Goal: Information Seeking & Learning: Learn about a topic

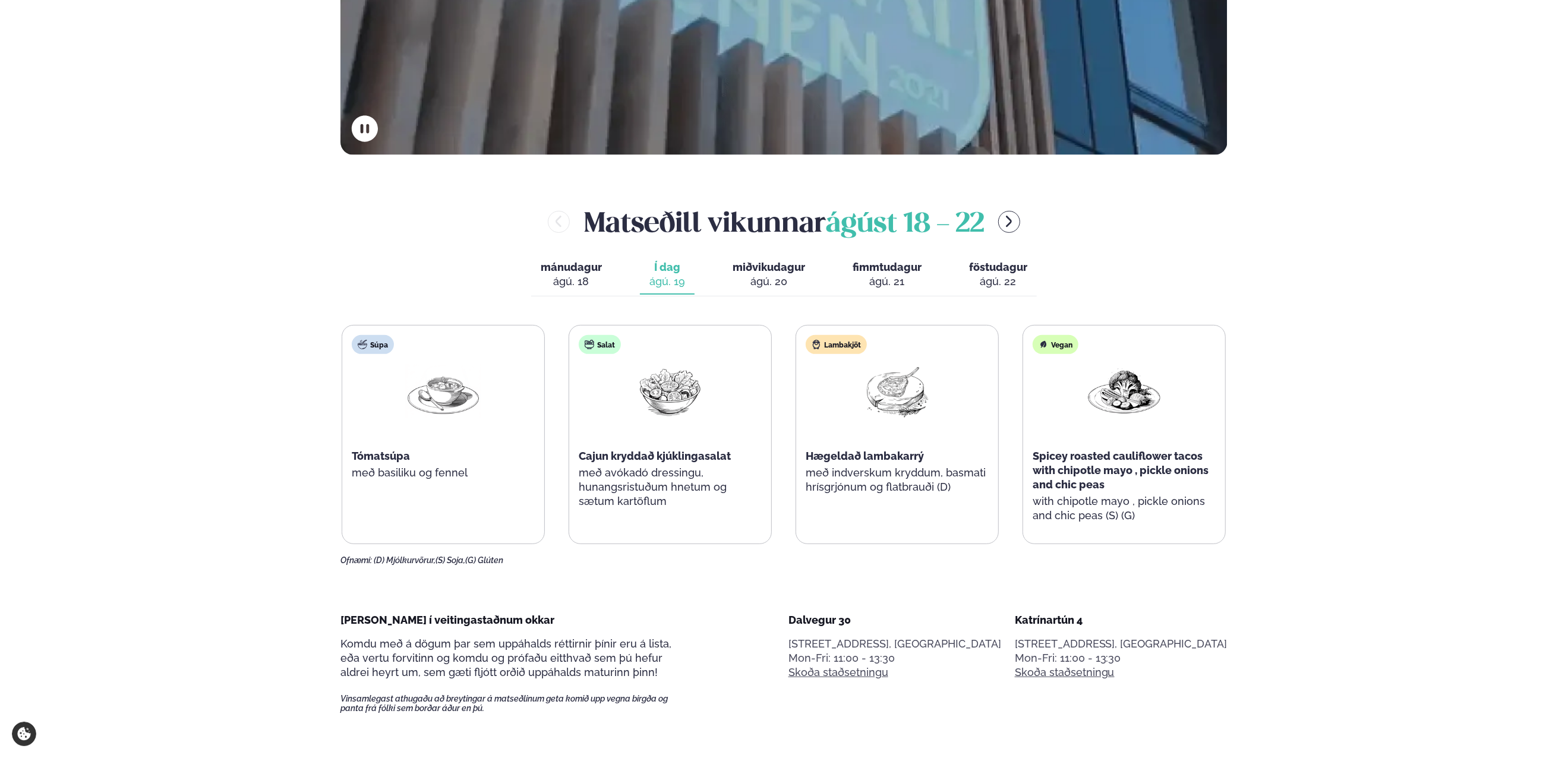
scroll to position [535, 0]
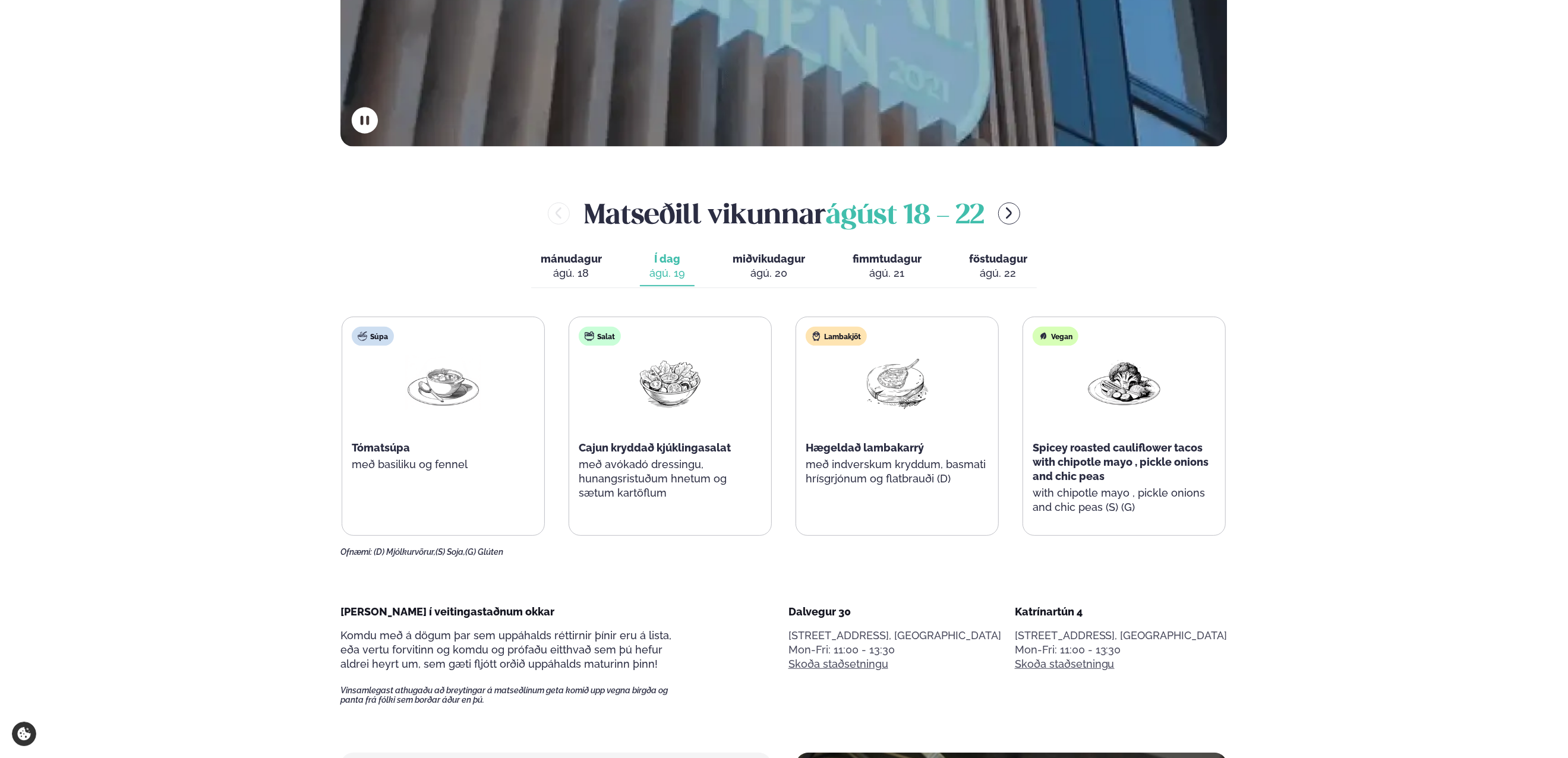
click at [771, 268] on div "ágú. 20" at bounding box center [769, 273] width 73 height 14
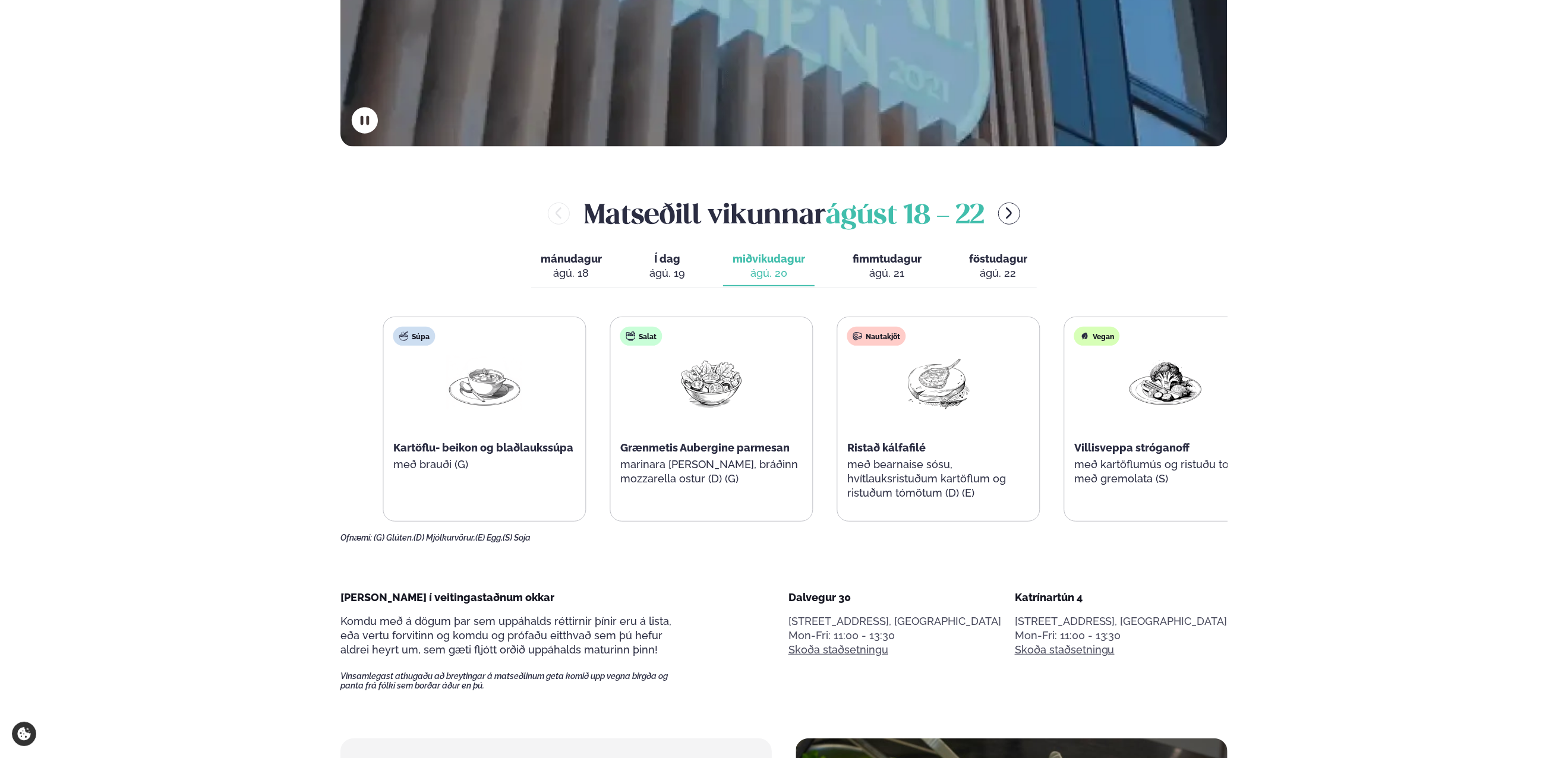
click at [753, 453] on div "Grænmetis Aubergine parmesan" at bounding box center [712, 448] width 183 height 14
click at [743, 459] on div "Salat Grænmetis Aubergine parmesan marinara [PERSON_NAME], bráðinn mozzarella o…" at bounding box center [704, 412] width 202 height 190
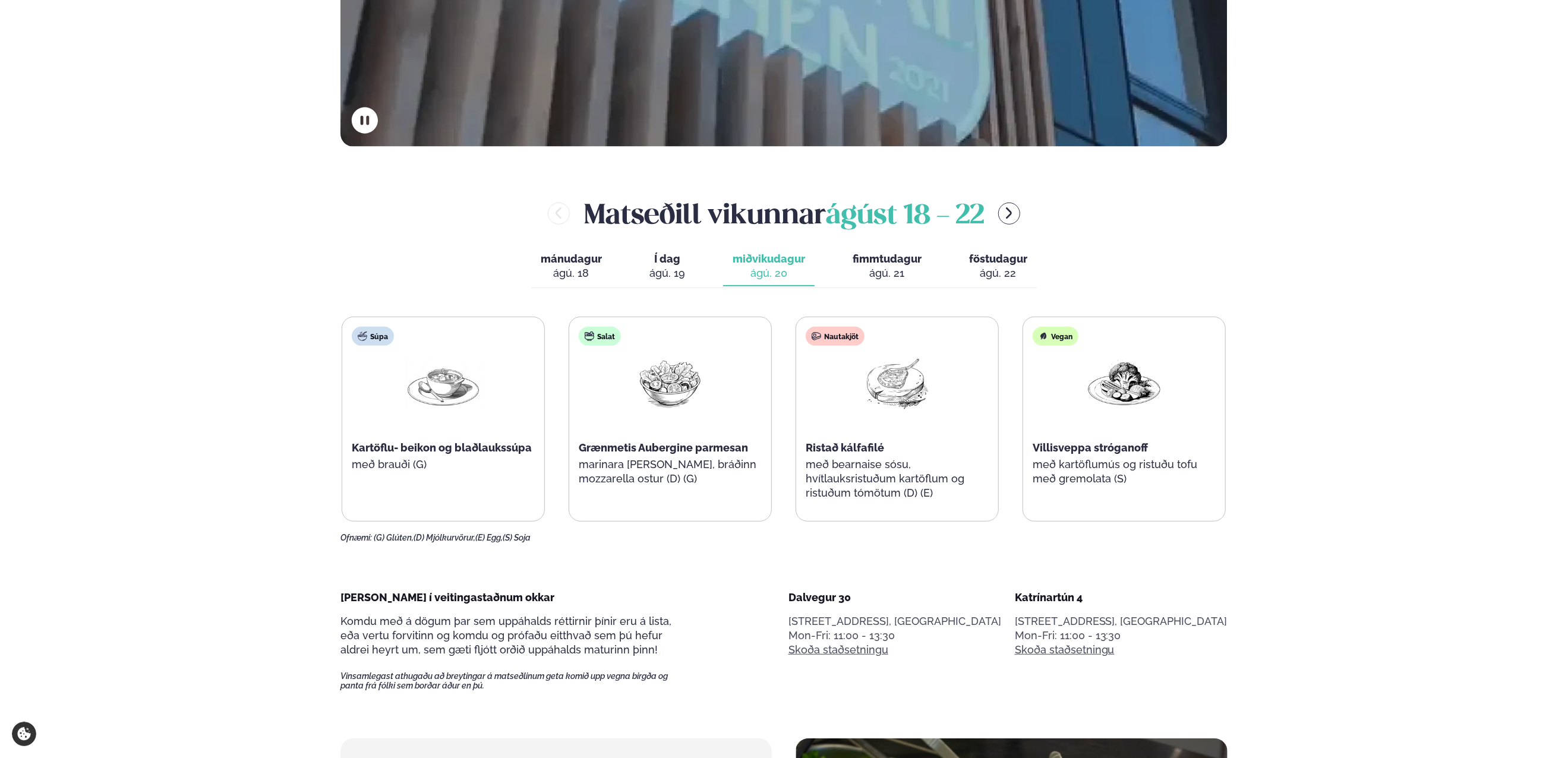
click at [670, 276] on div "ágú. 19" at bounding box center [667, 273] width 36 height 14
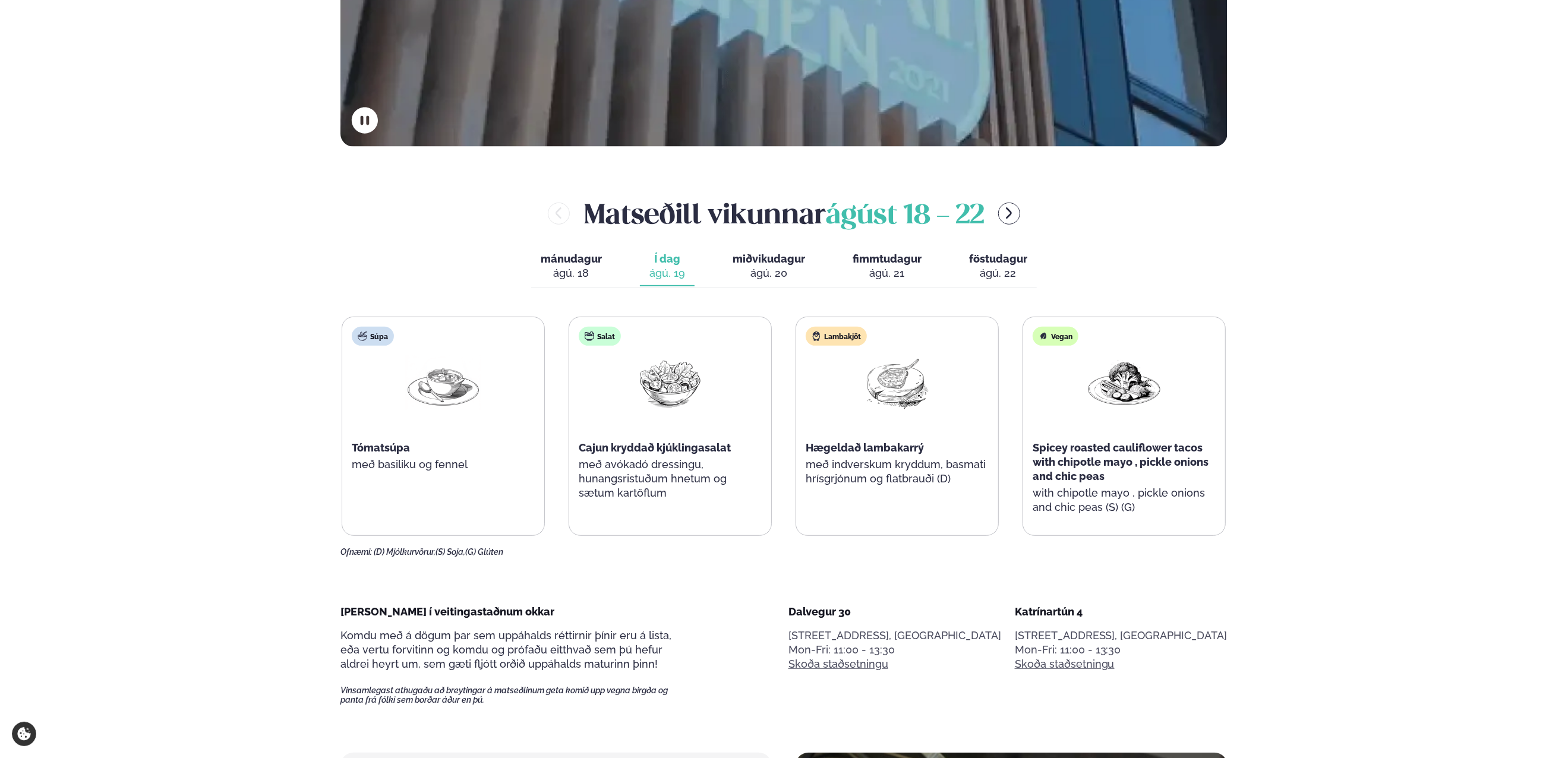
click at [802, 266] on button "miðvikudagur mið. ágú. 20" at bounding box center [769, 266] width 91 height 39
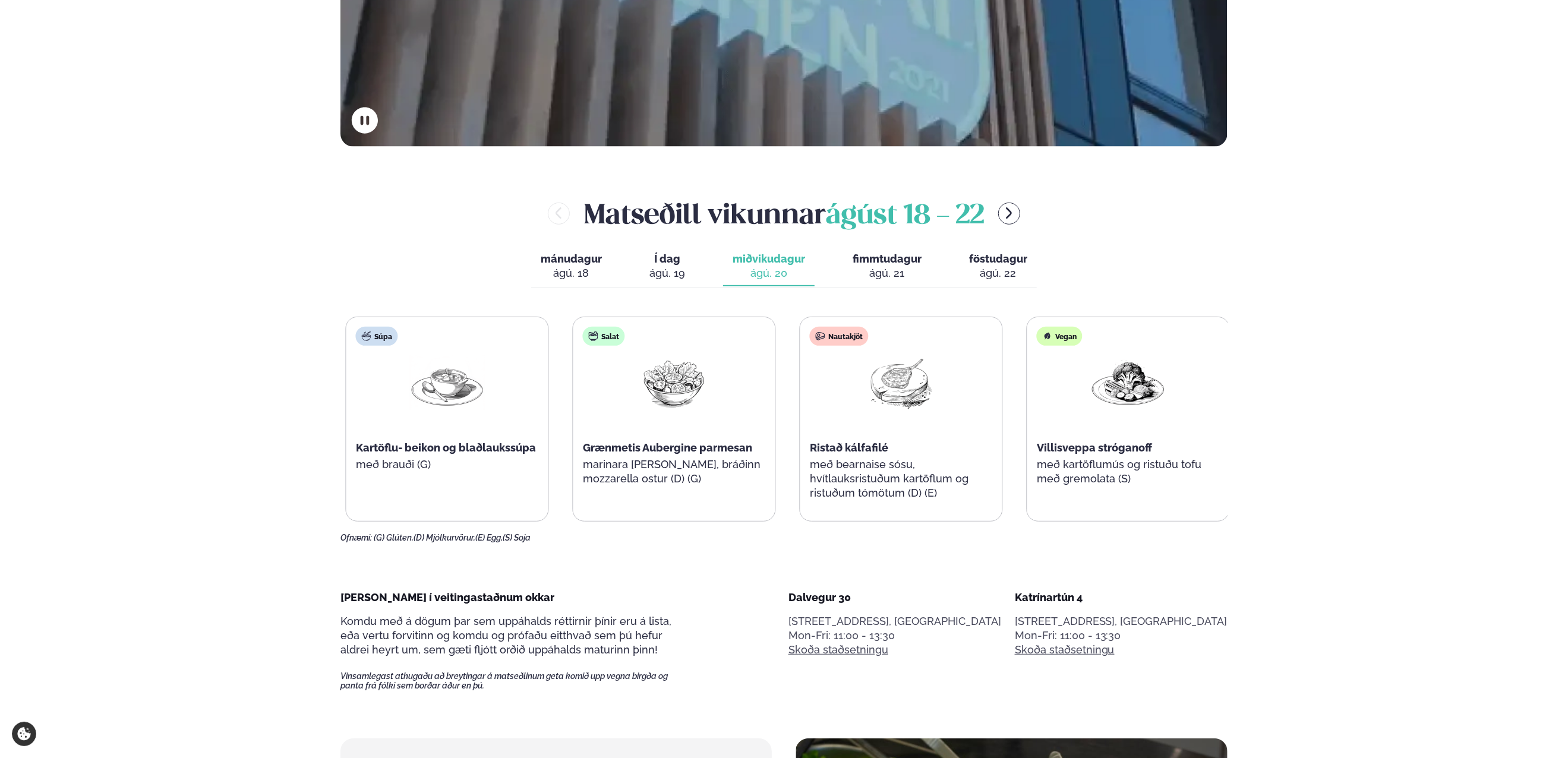
click at [752, 467] on div "Salat Grænmetis Aubergine parmesan marinara [PERSON_NAME], bráðinn mozzarella o…" at bounding box center [674, 412] width 202 height 190
click at [661, 278] on div "ágú. 19" at bounding box center [667, 273] width 36 height 14
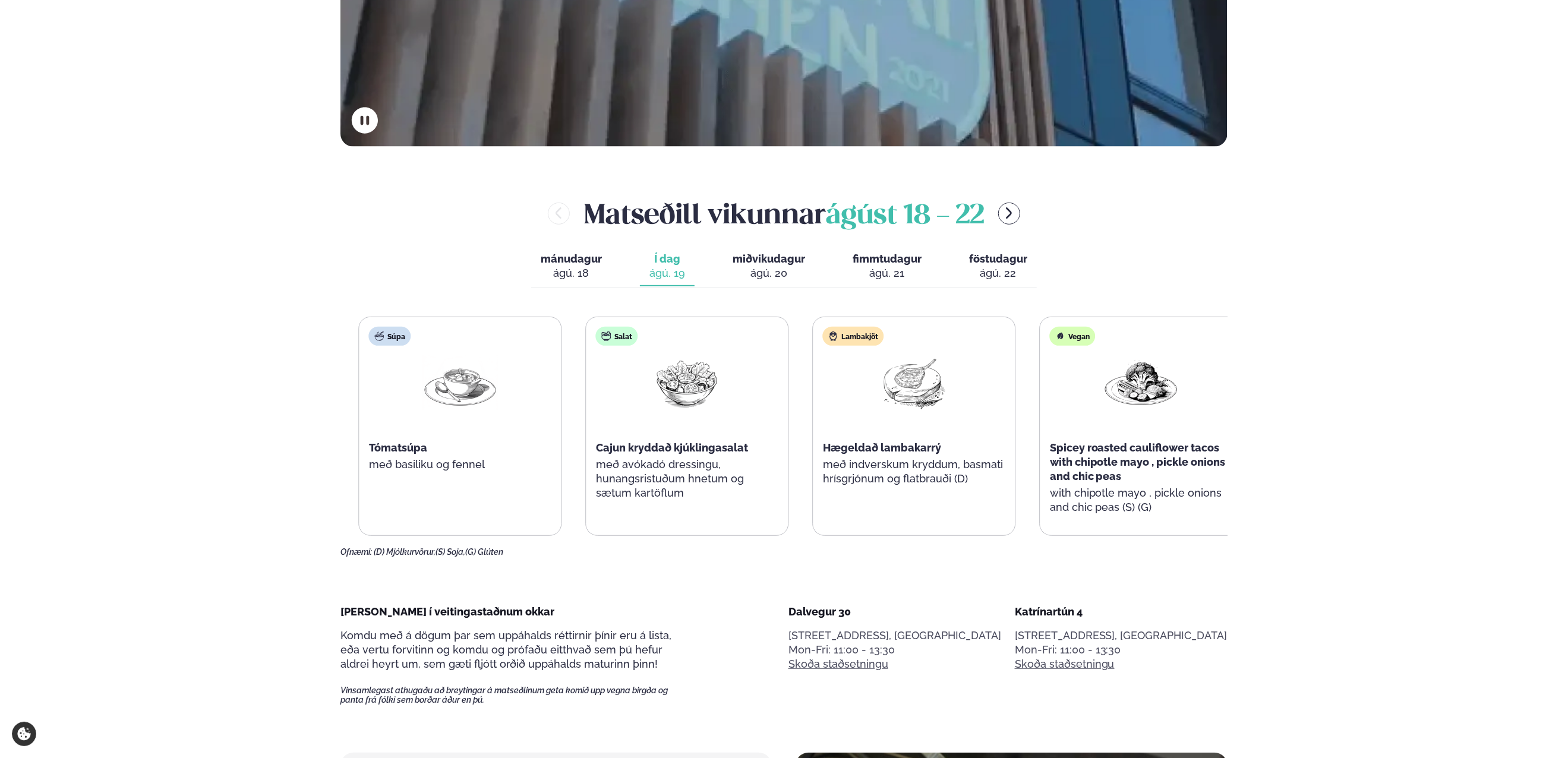
click at [740, 489] on p "með avókadó dressingu, hunangsristuðum hnetum og sætum kartöflum" at bounding box center [688, 479] width 183 height 43
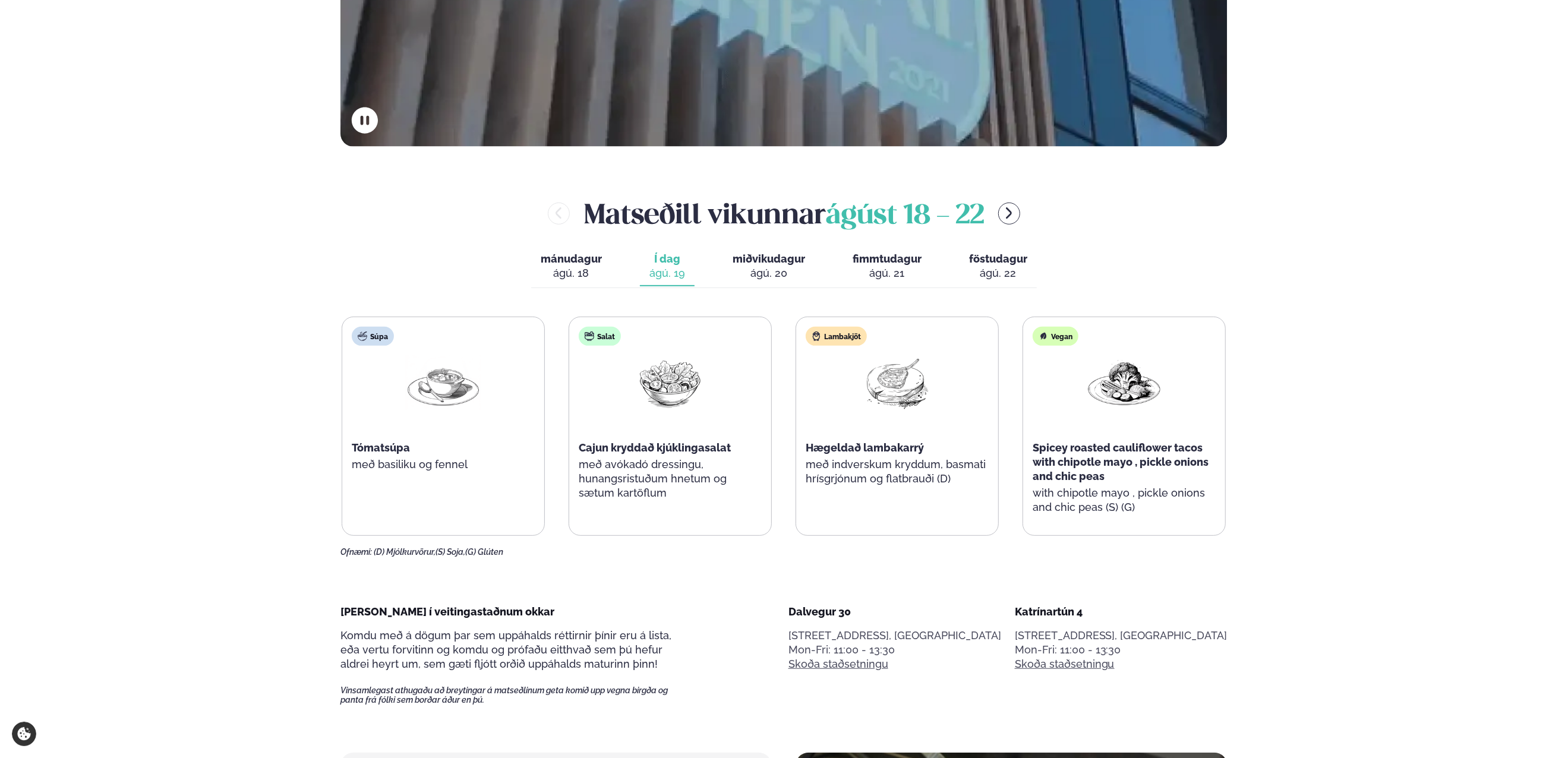
click at [777, 267] on div "ágú. 20" at bounding box center [769, 273] width 73 height 14
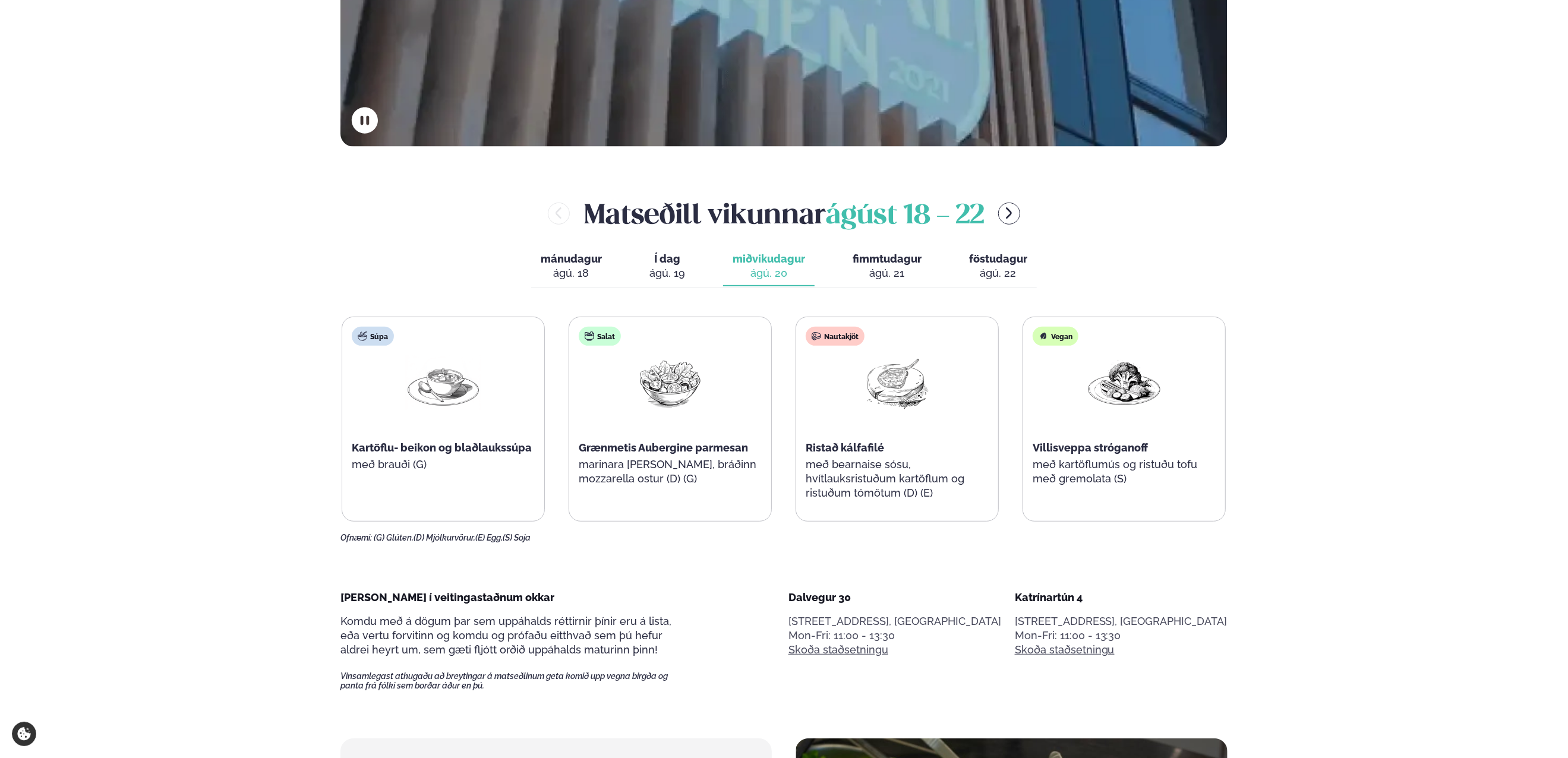
click at [879, 263] on span "fimmtudagur" at bounding box center [887, 258] width 69 height 12
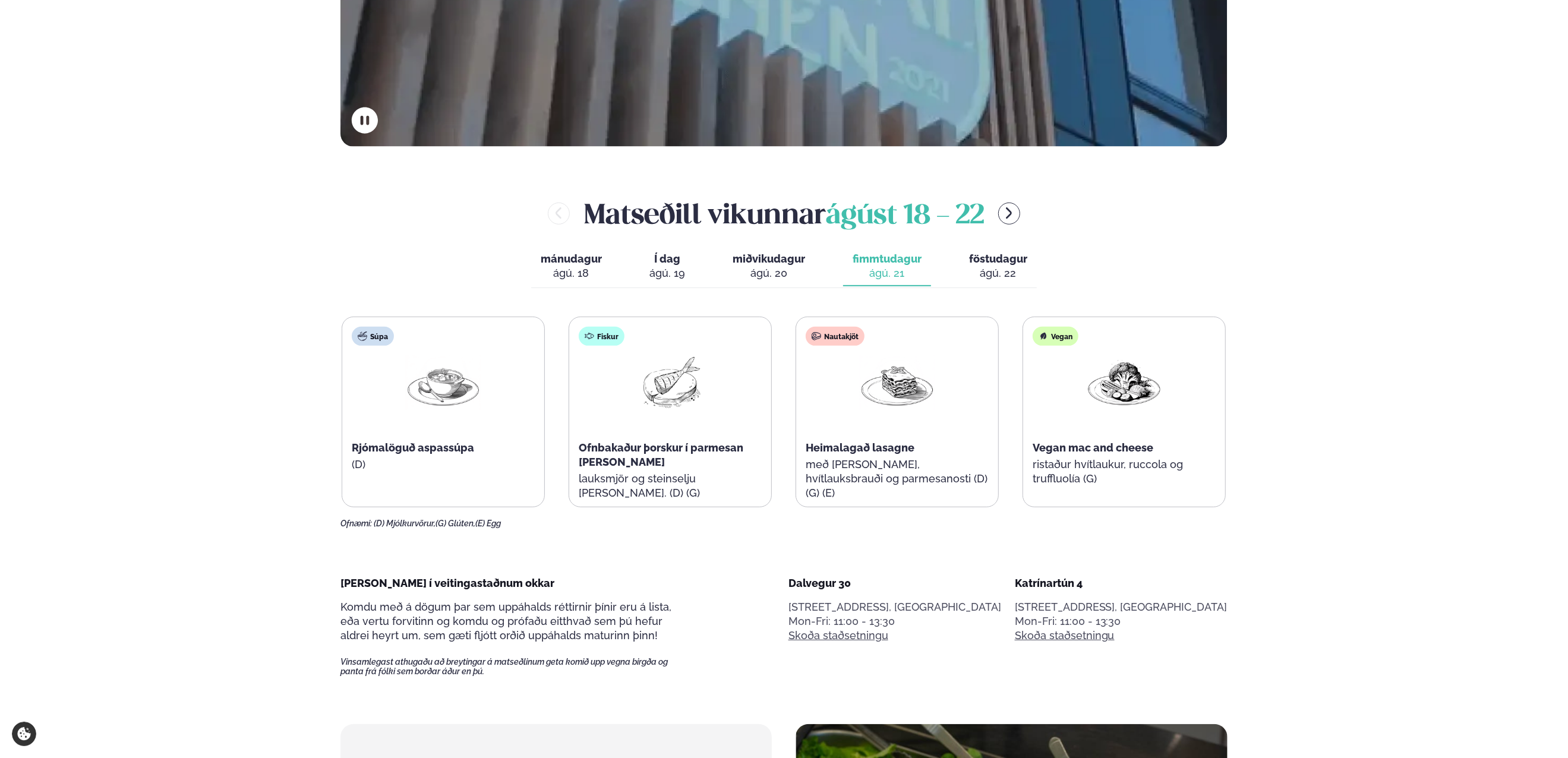
click at [1007, 271] on div "ágú. 22" at bounding box center [998, 273] width 59 height 14
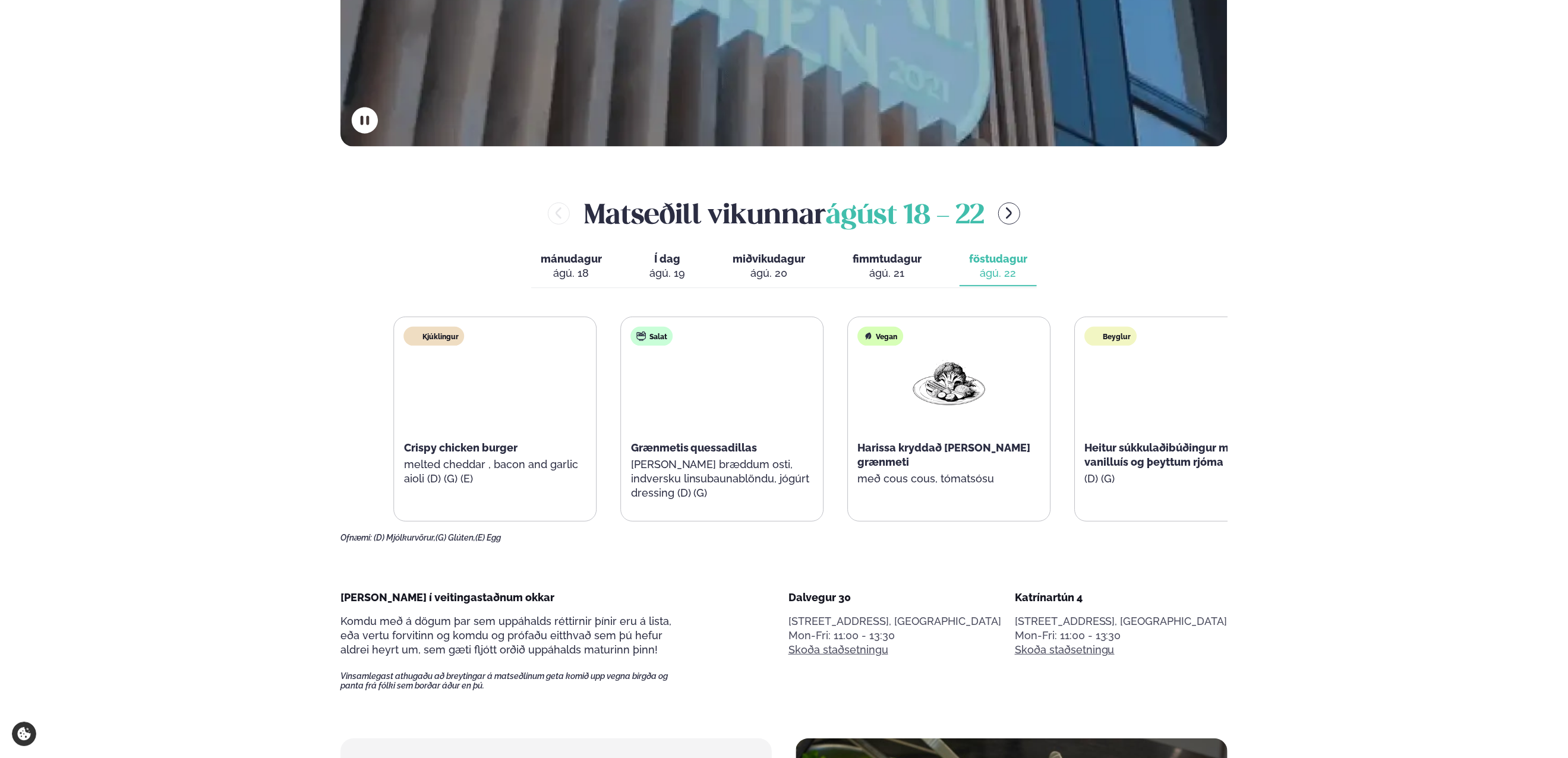
click at [716, 455] on div "Salat Grænmetis quessadillas [PERSON_NAME] bræddum osti, indversku linsubaunabl…" at bounding box center [722, 419] width 202 height 204
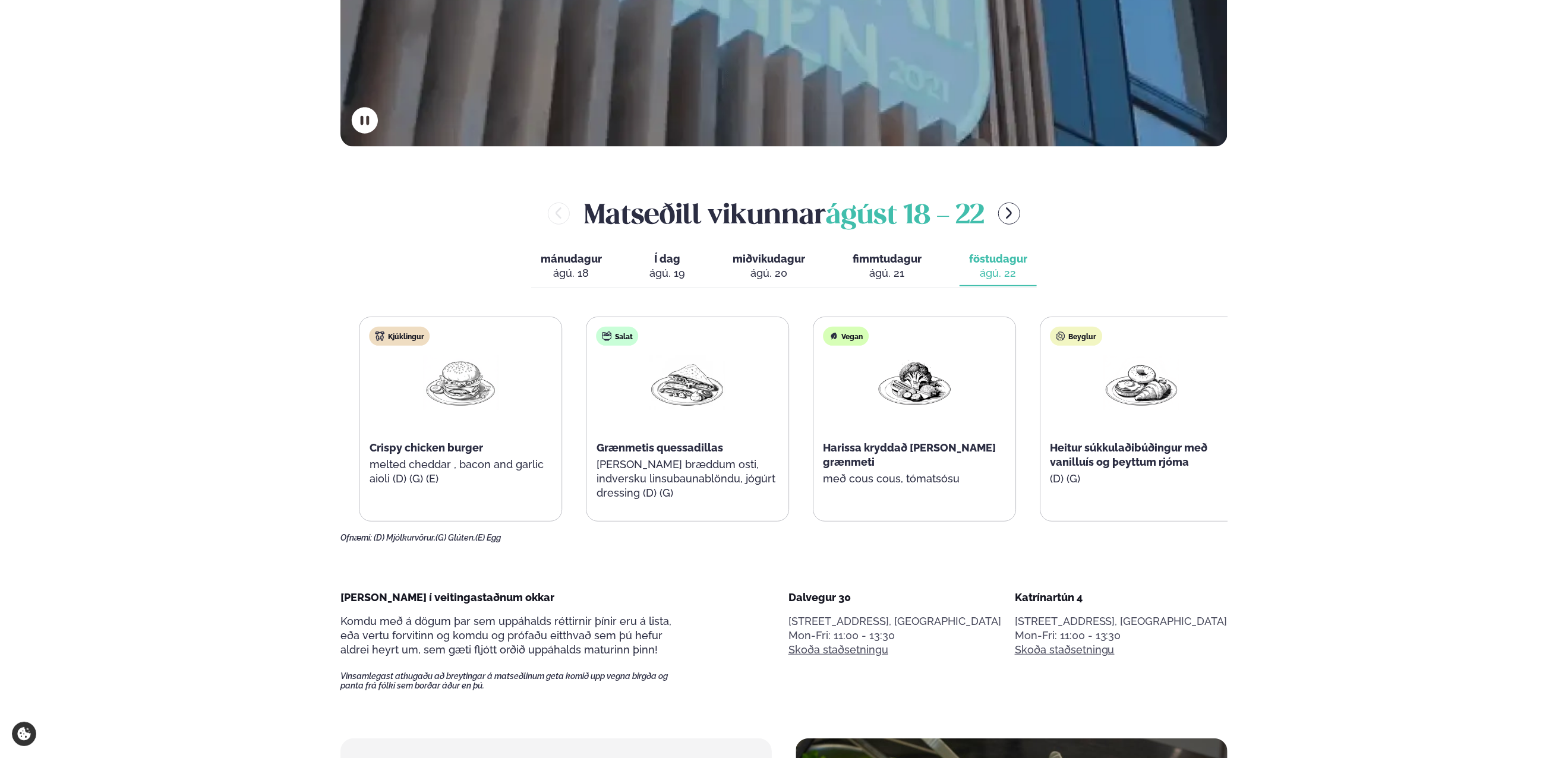
click at [730, 477] on p "[PERSON_NAME] bræddum osti, indversku linsubaunablöndu, jógúrt dressing (D) (G)" at bounding box center [688, 479] width 183 height 43
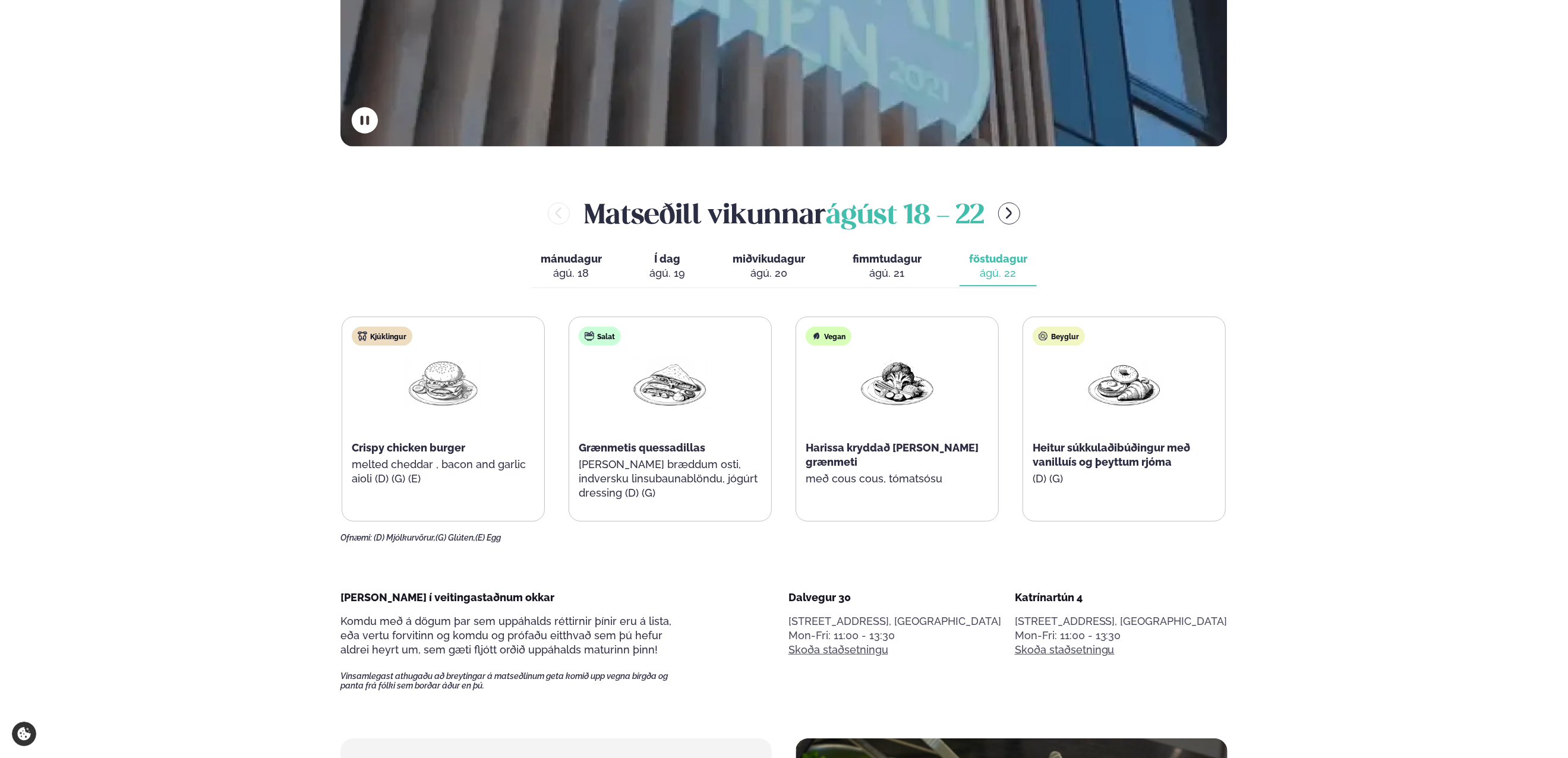
click at [764, 270] on div "ágú. 20" at bounding box center [769, 273] width 73 height 14
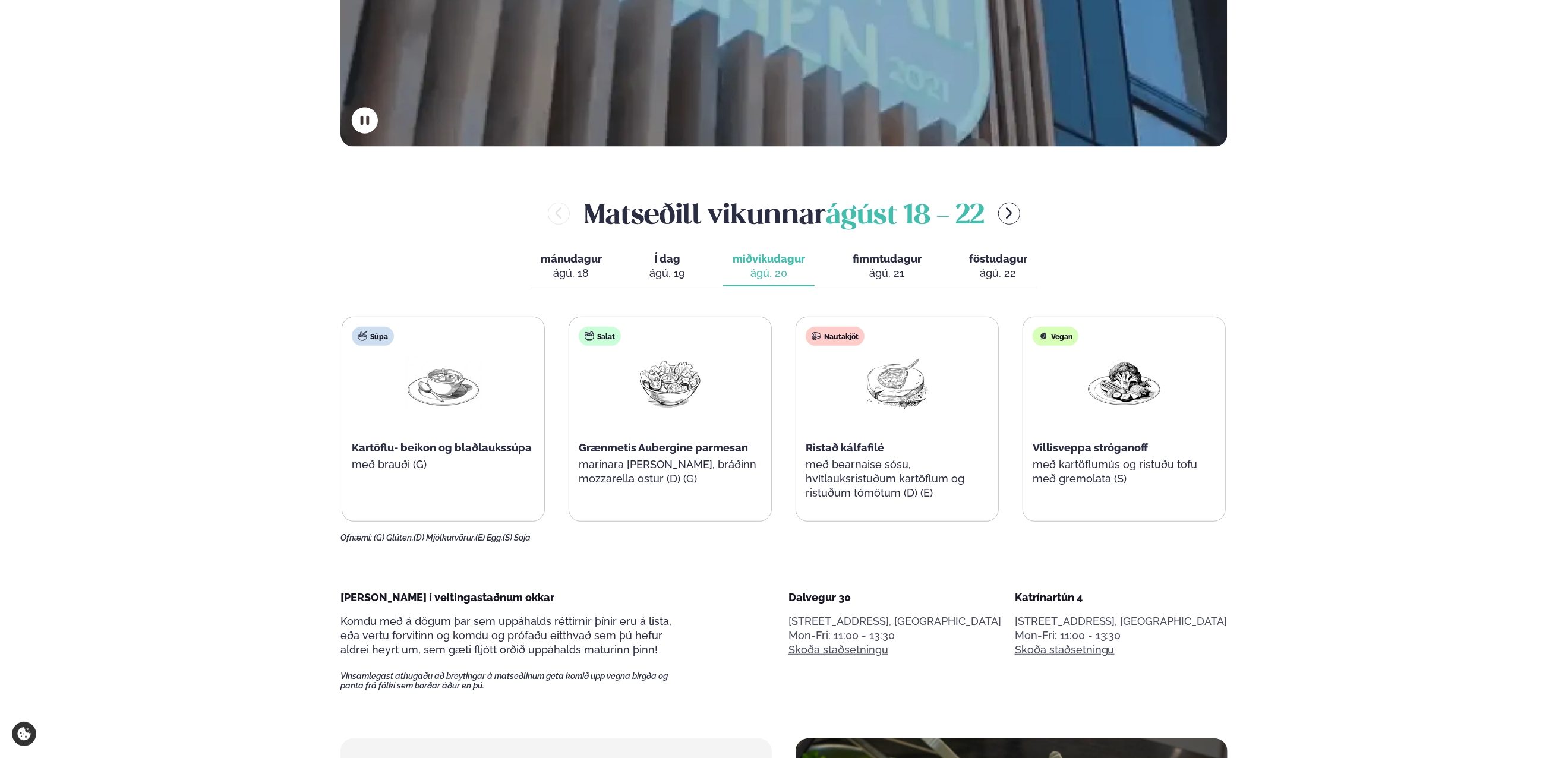
click at [670, 263] on span "Í dag" at bounding box center [667, 259] width 36 height 14
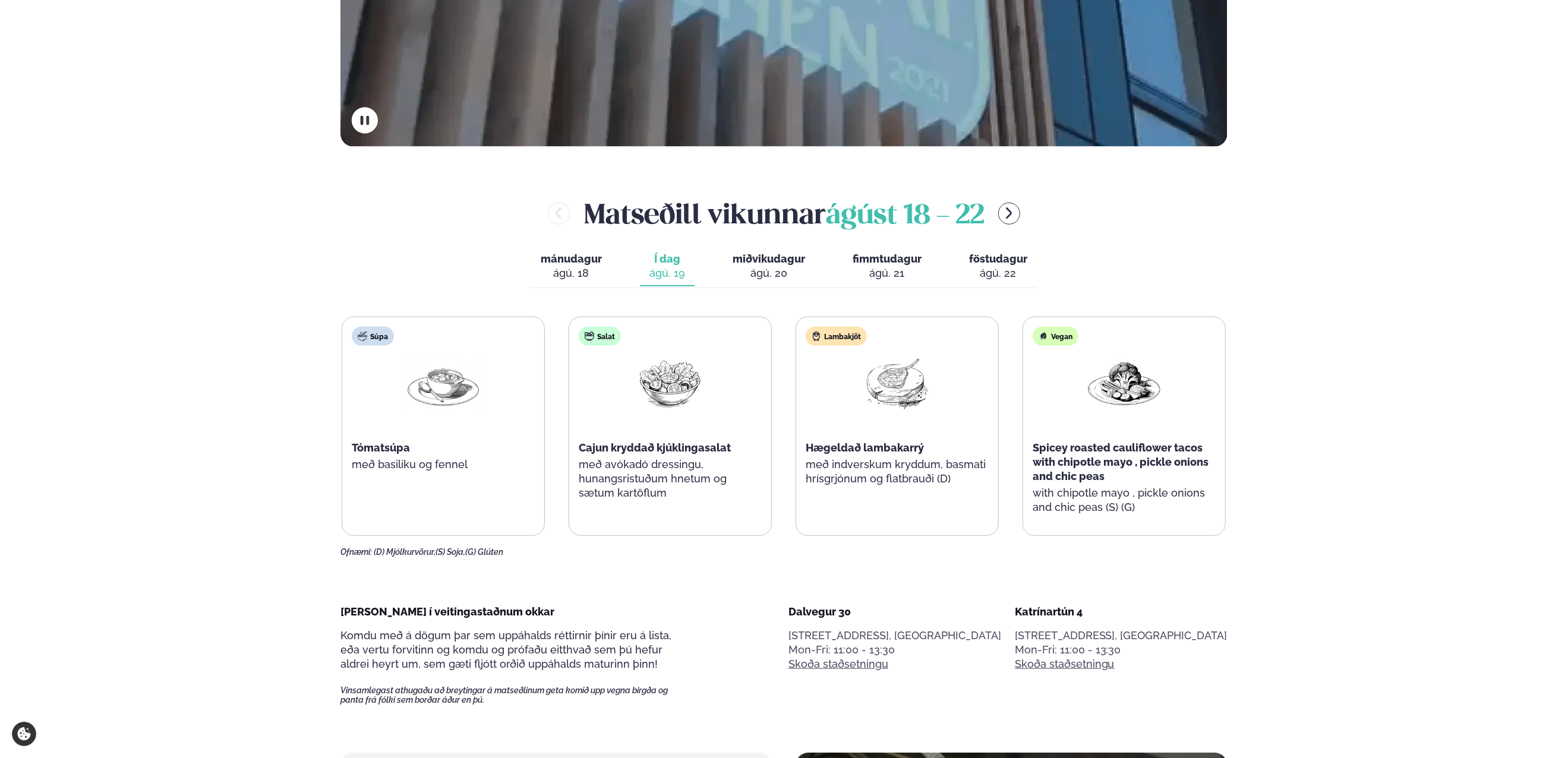
click at [791, 266] on div "ágú. 20" at bounding box center [769, 273] width 73 height 14
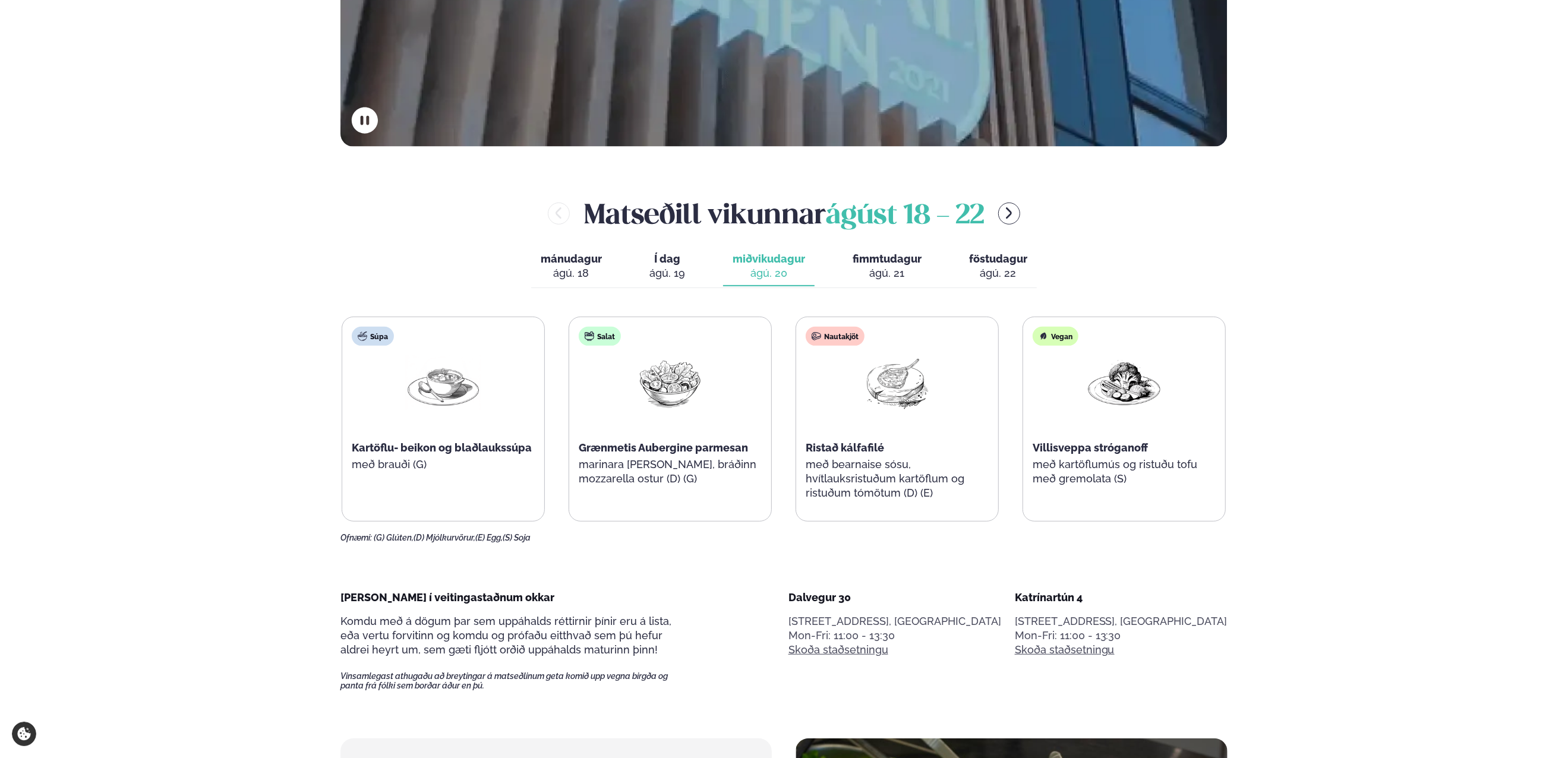
click at [660, 267] on div "ágú. 19" at bounding box center [667, 273] width 36 height 14
